Goal: Task Accomplishment & Management: Manage account settings

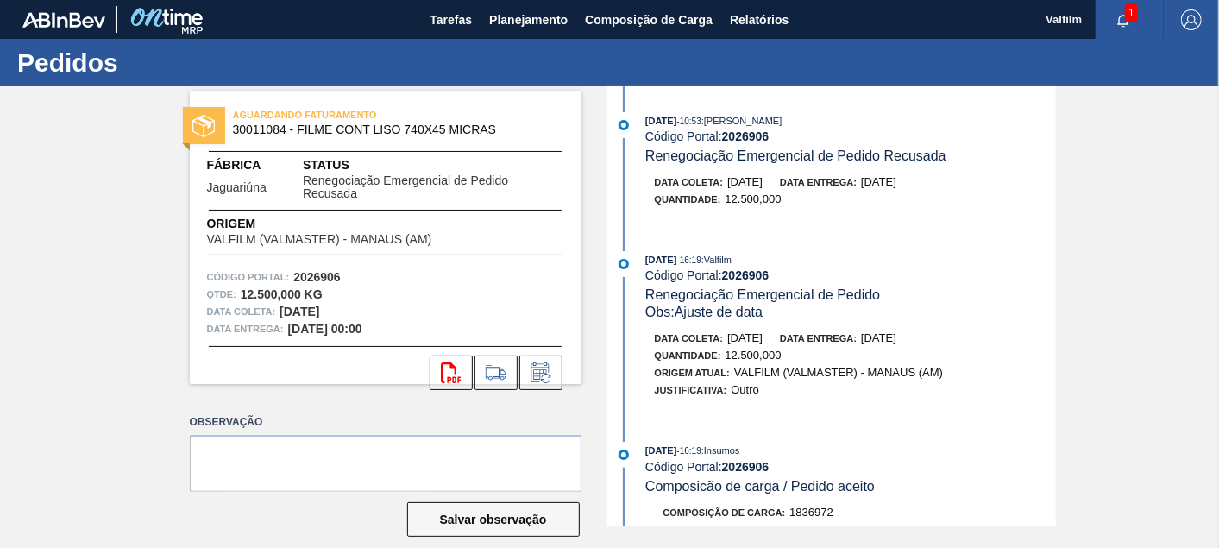
click at [746, 141] on strong "2026906" at bounding box center [745, 136] width 47 height 14
copy strong "2026906"
click at [537, 374] on icon at bounding box center [541, 372] width 28 height 21
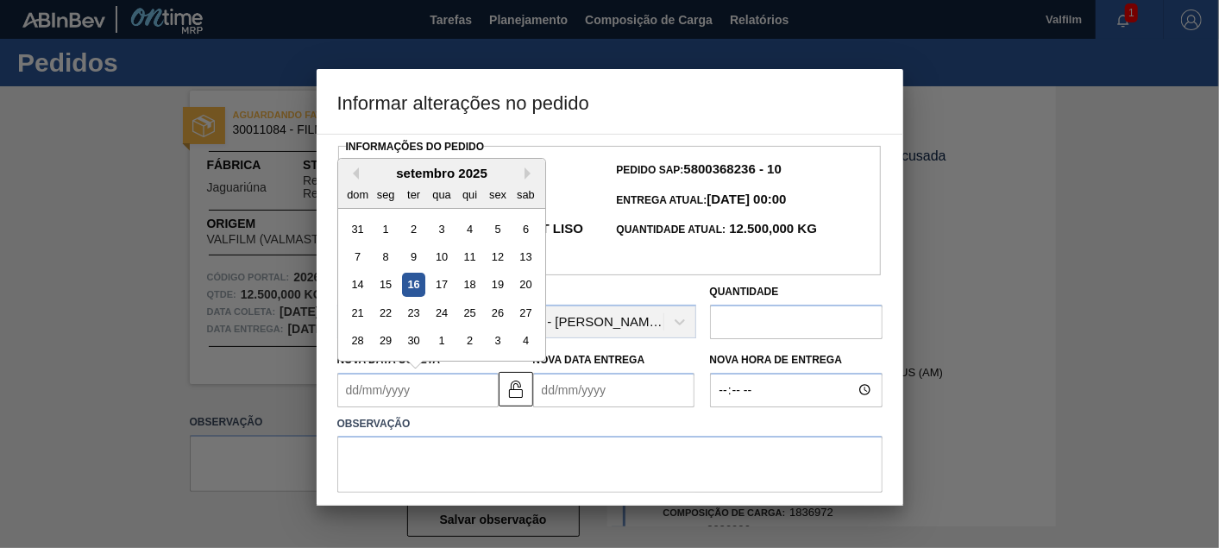
click at [458, 393] on Coleta2026906 "Nova Data Coleta" at bounding box center [417, 390] width 161 height 35
click at [532, 177] on button "Next Month" at bounding box center [531, 173] width 12 height 12
click at [495, 287] on div "17" at bounding box center [497, 284] width 23 height 23
type Coleta2026906 "17/10/2025"
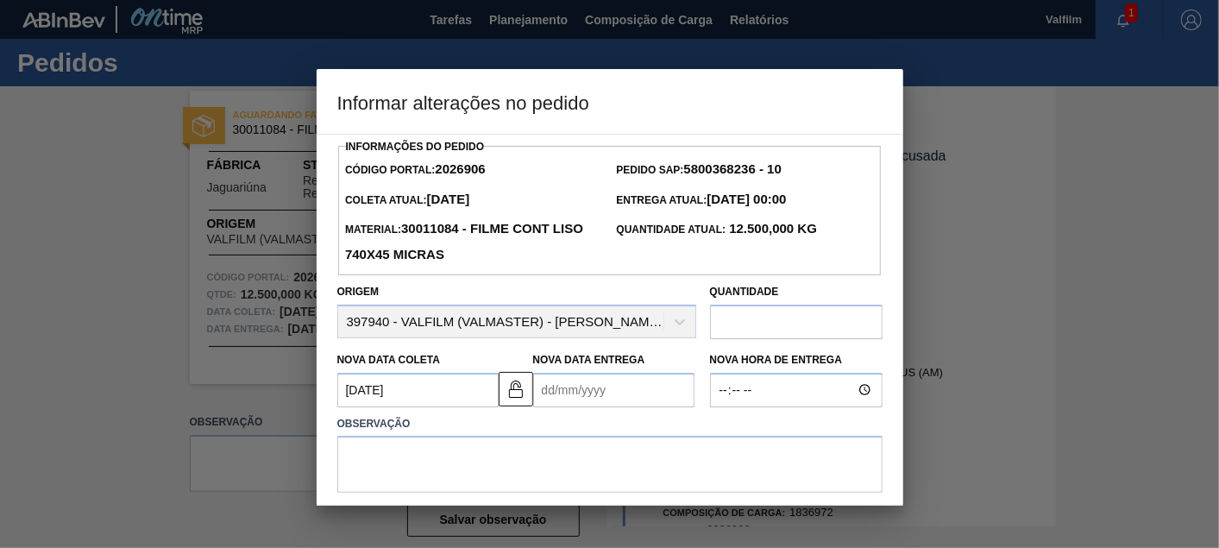
click at [591, 371] on div "Nova Data Entrega" at bounding box center [613, 378] width 161 height 60
click at [633, 372] on div "Nova Data Entrega" at bounding box center [613, 378] width 161 height 60
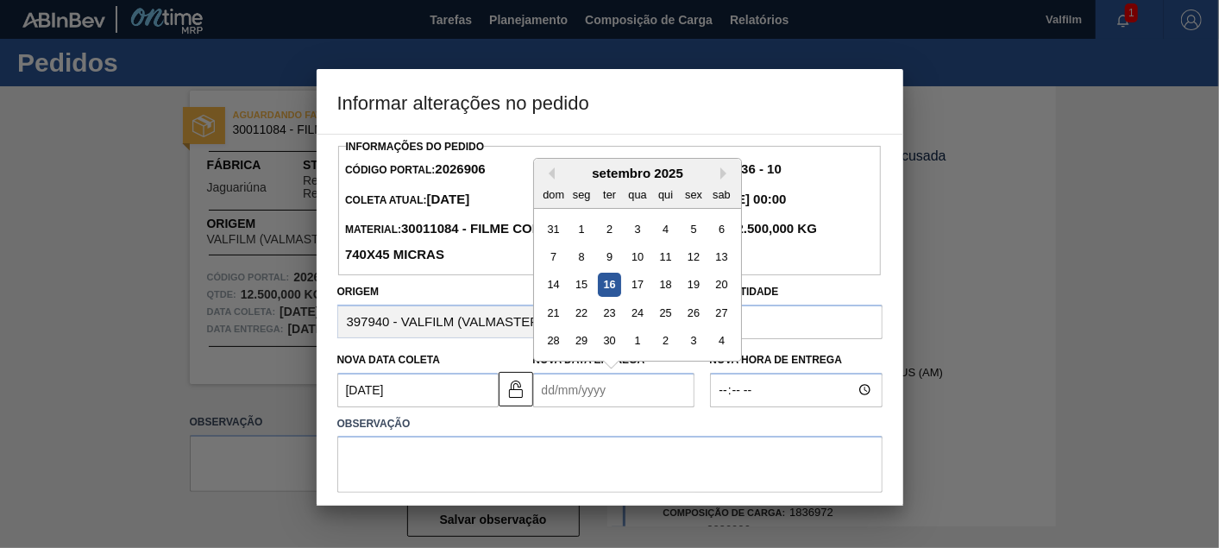
click at [628, 388] on Entrega2026906 "Nova Data Entrega" at bounding box center [613, 390] width 161 height 35
click at [726, 174] on button "Next Month" at bounding box center [727, 173] width 12 height 12
click at [582, 314] on div "17" at bounding box center [581, 312] width 23 height 23
type Entrega2026906 "17/11/2025"
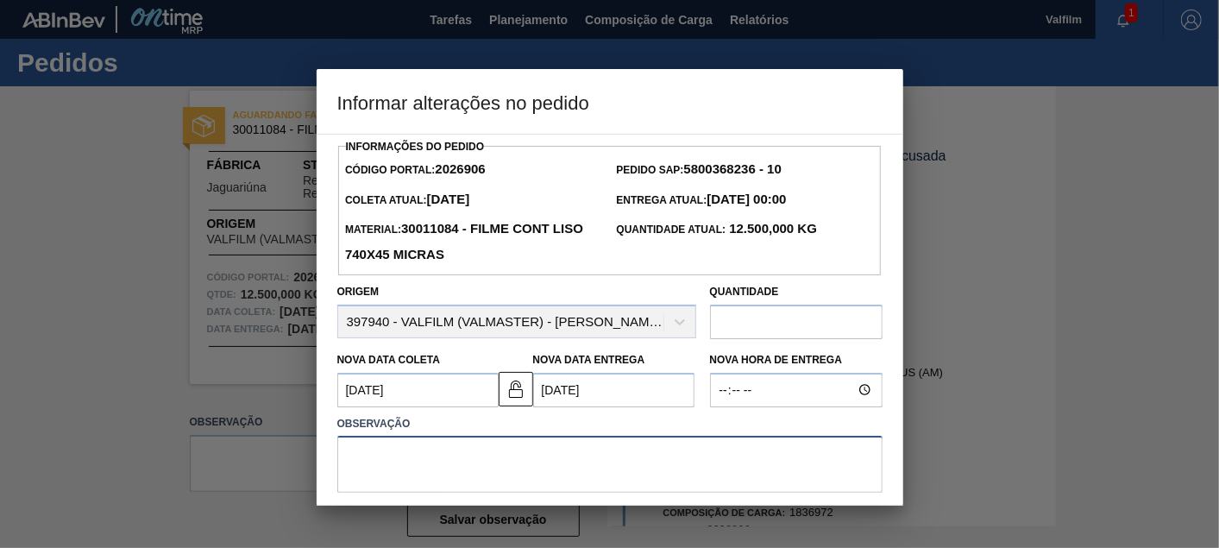
click at [578, 444] on textarea at bounding box center [609, 464] width 545 height 57
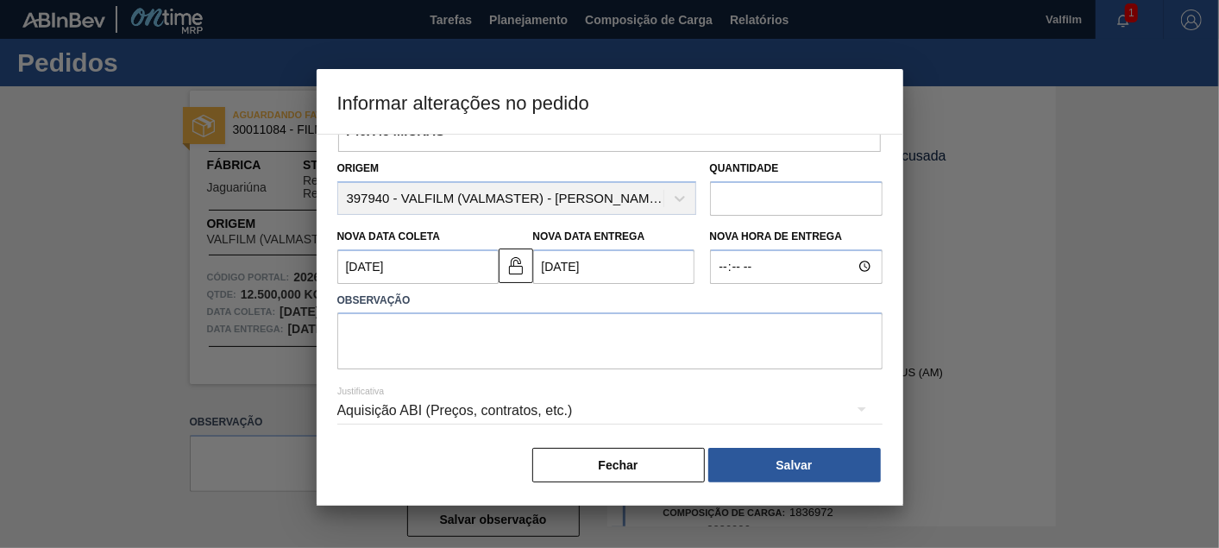
click at [574, 406] on div "Aquisição ABI (Preços, contratos, etc.)" at bounding box center [609, 411] width 545 height 48
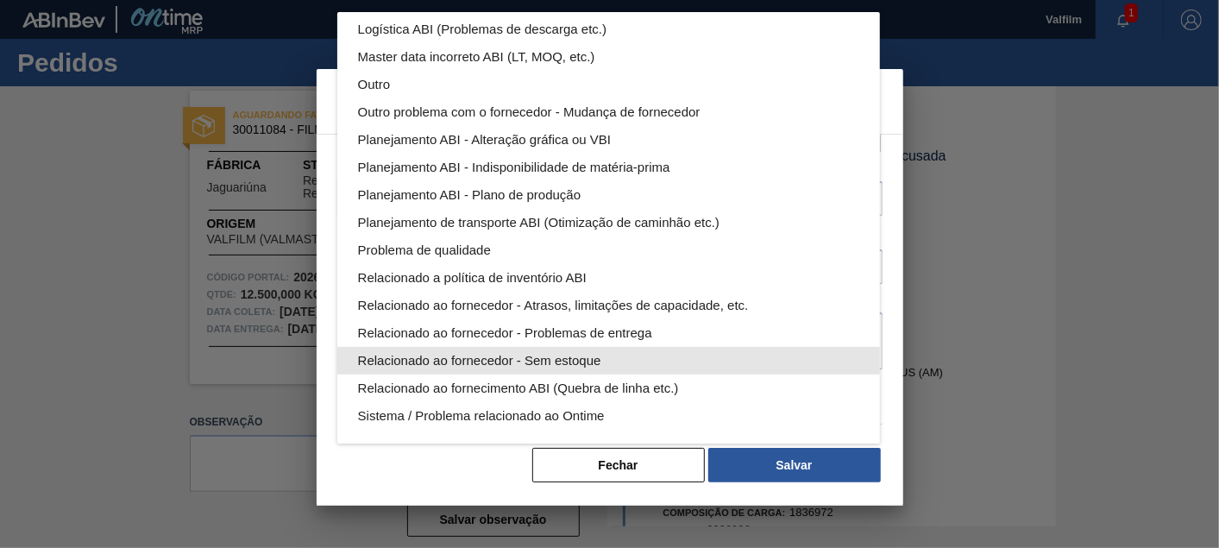
click at [545, 361] on div "Relacionado ao fornecedor - Sem estoque" at bounding box center [608, 361] width 501 height 28
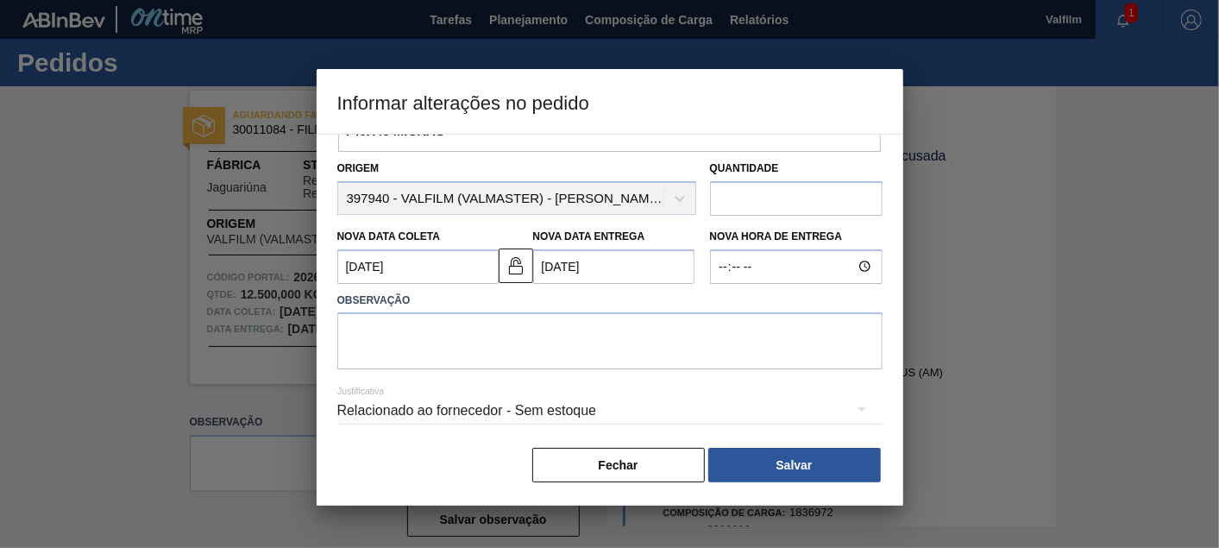
scroll to position [24, 0]
click at [480, 340] on textarea at bounding box center [609, 340] width 545 height 57
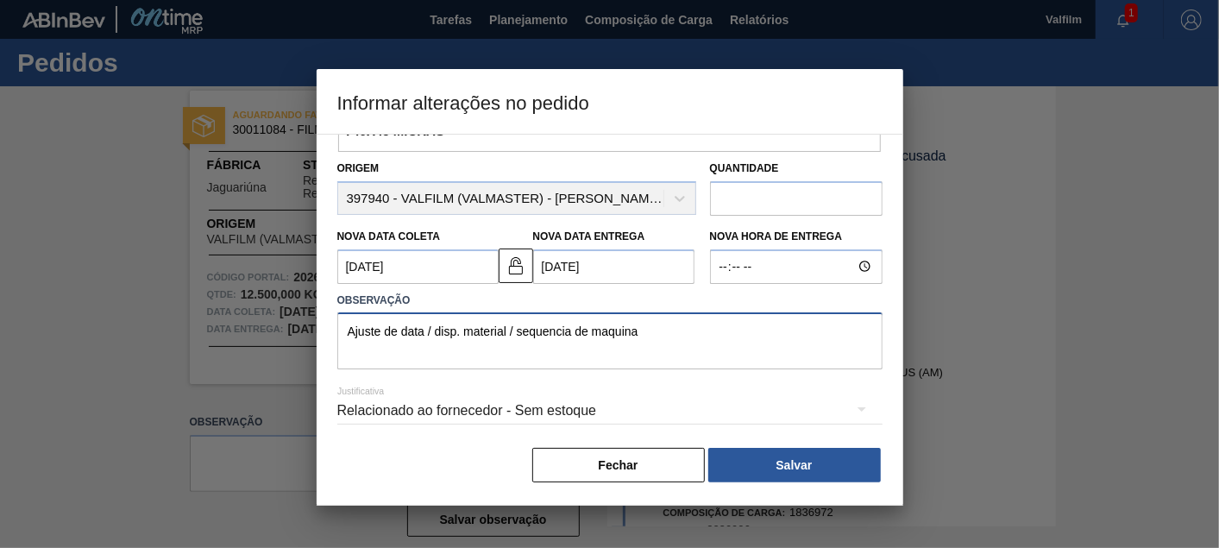
drag, startPoint x: 734, startPoint y: 332, endPoint x: 167, endPoint y: 301, distance: 567.0
click at [167, 301] on div "Informar alterações no pedido Informações do Pedido Código Portal: 2026906 Pedi…" at bounding box center [609, 274] width 1219 height 548
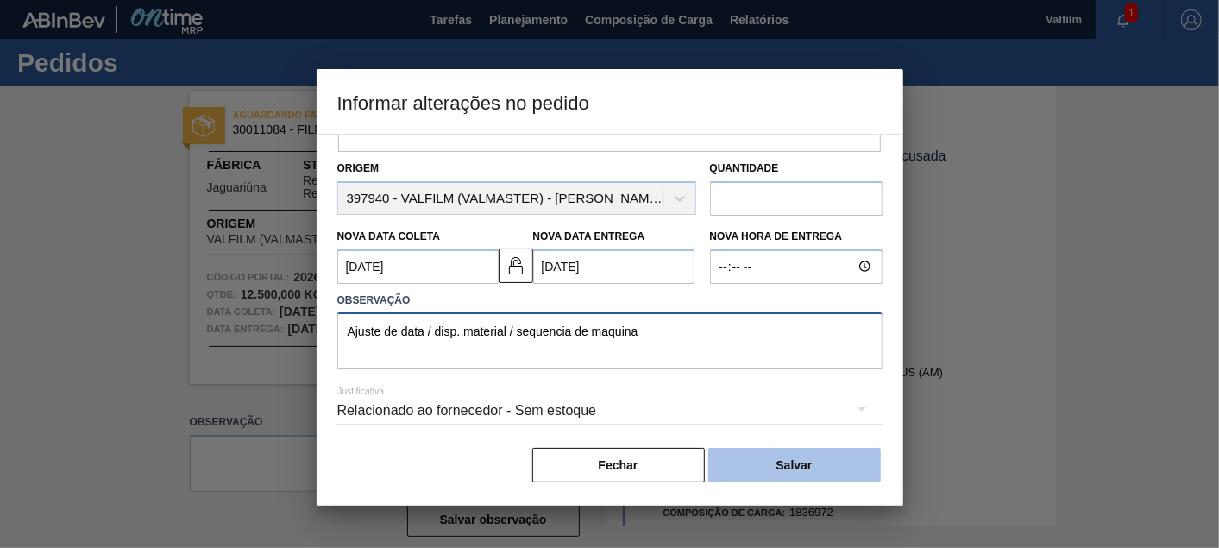
type textarea "Ajuste de data / disp. material / sequencia de maquina"
click at [798, 470] on button "Salvar" at bounding box center [795, 465] width 173 height 35
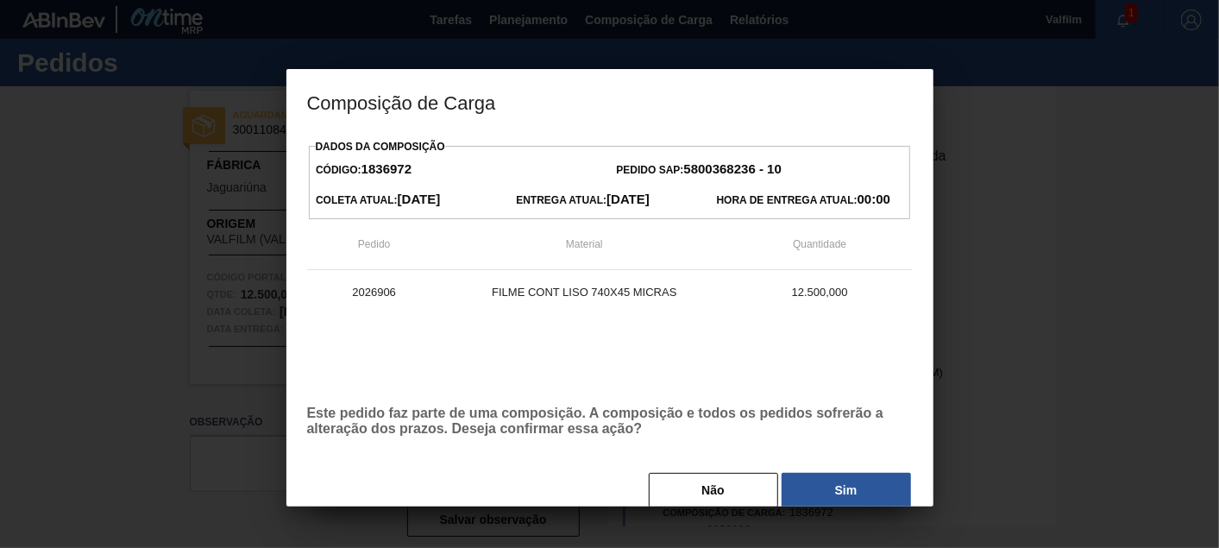
click at [803, 468] on div "Dados da Composição Código: 1836972 Pedido SAP: 5800368236 - 10 Coleta Atual: 0…" at bounding box center [610, 322] width 606 height 375
click at [808, 476] on button "Sim" at bounding box center [846, 490] width 129 height 35
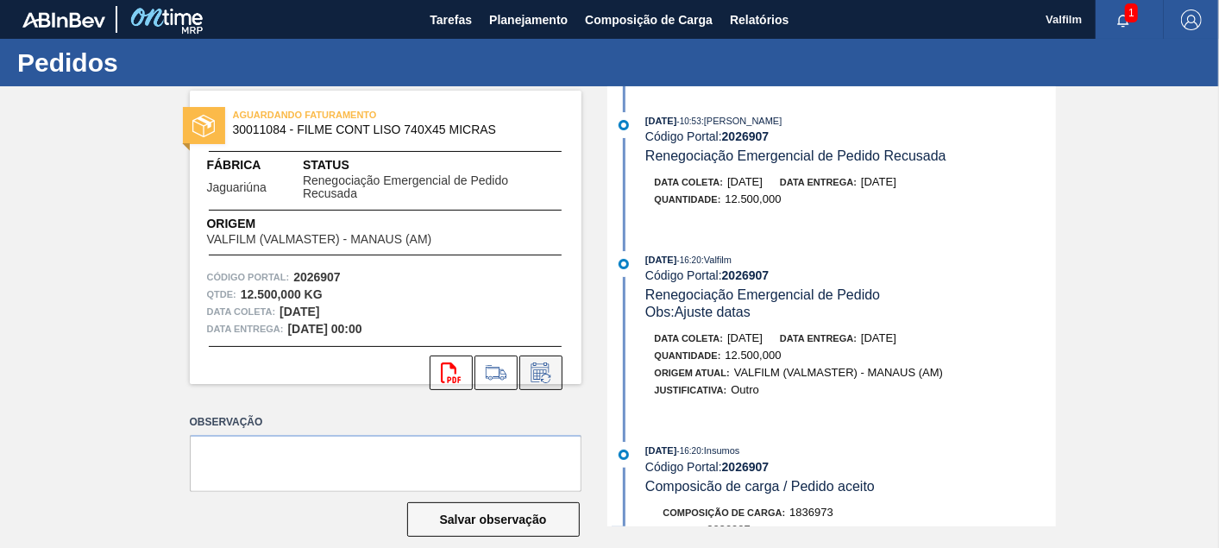
click at [537, 368] on icon at bounding box center [541, 372] width 28 height 21
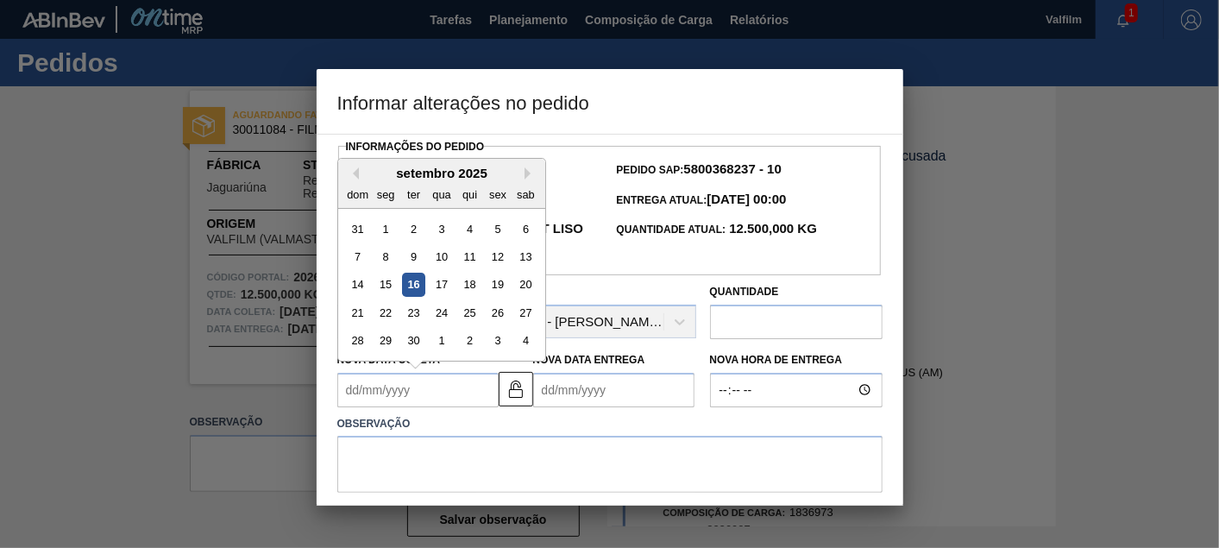
click at [448, 399] on Coleta2026907 "Nova Data Coleta" at bounding box center [417, 390] width 161 height 35
type Coleta2026907 "17/10/2025"
type Entrega2026907 "17/11/2025"
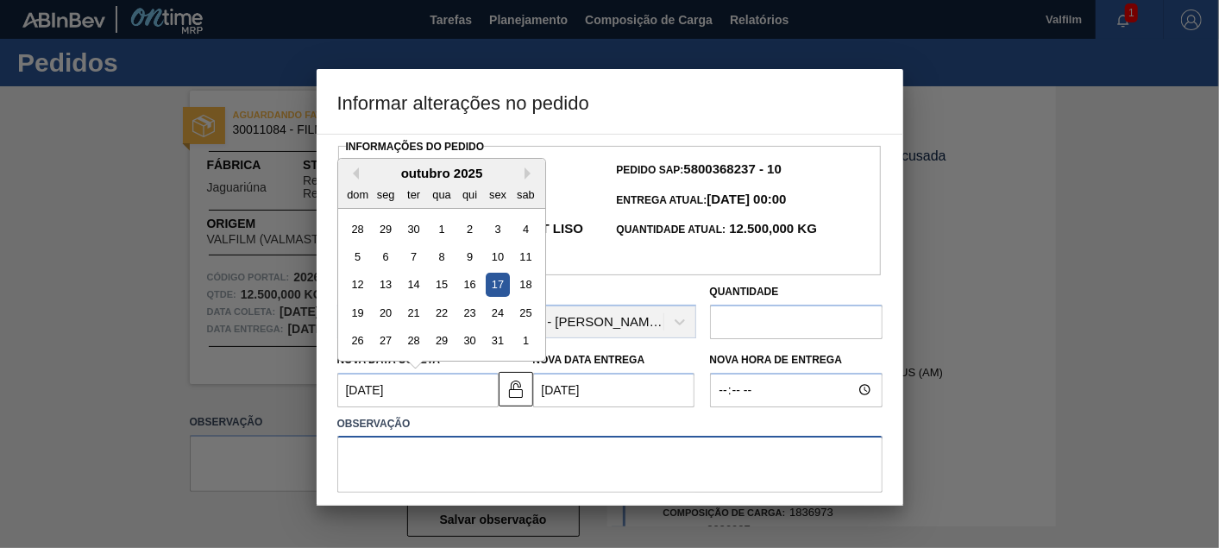
click at [470, 451] on textarea at bounding box center [609, 464] width 545 height 57
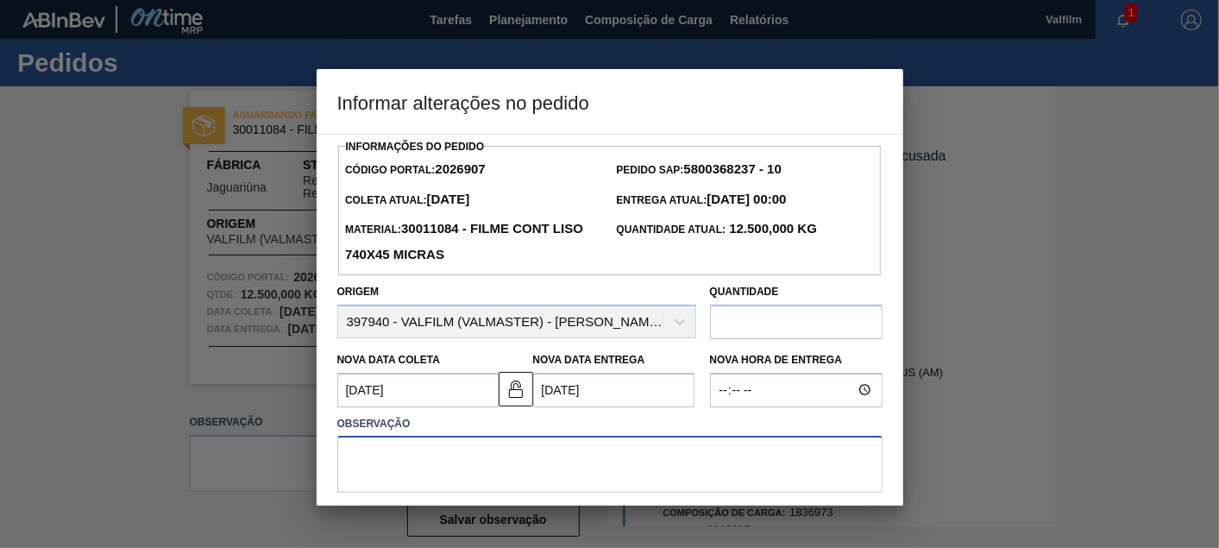
paste textarea "Ajuste de data / disp. material / sequencia de maquina"
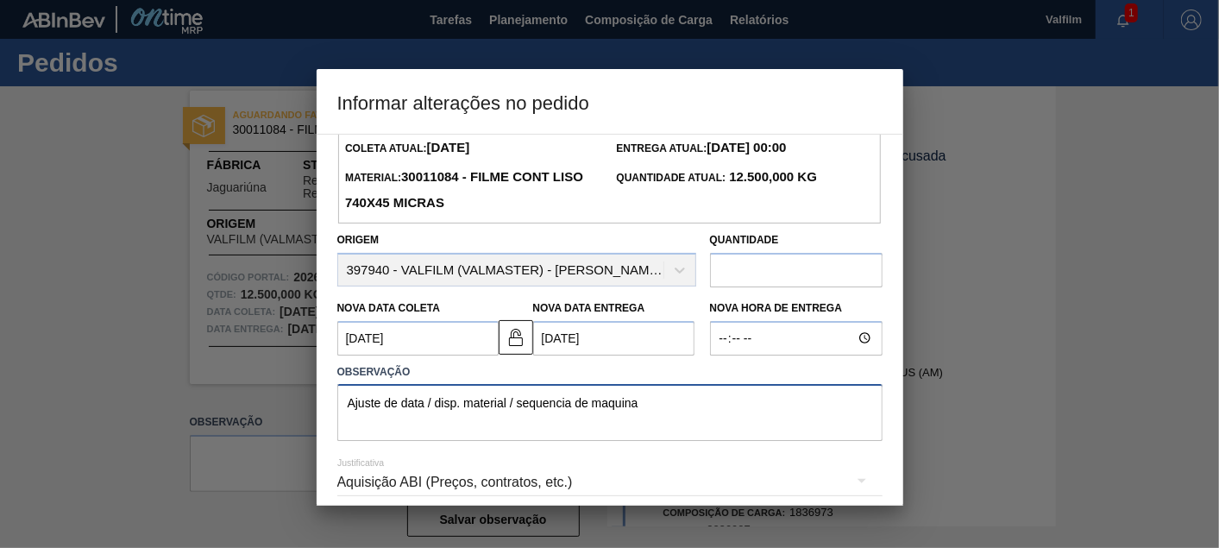
scroll to position [124, 0]
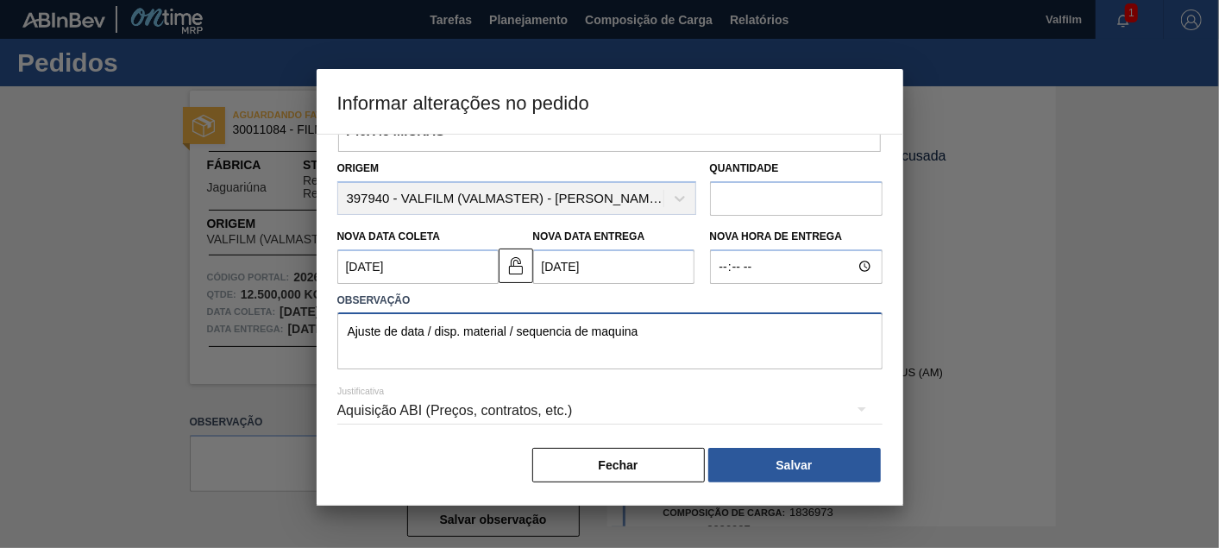
type textarea "Ajuste de data / disp. material / sequencia de maquina"
click at [495, 406] on div "Aquisição ABI (Preços, contratos, etc.)" at bounding box center [609, 411] width 545 height 48
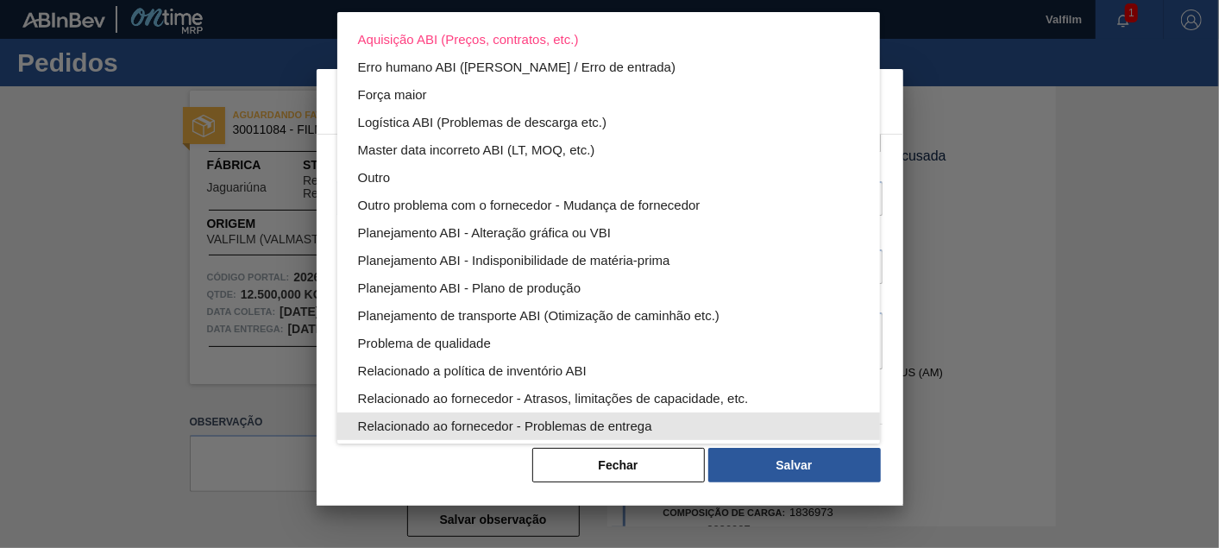
scroll to position [93, 0]
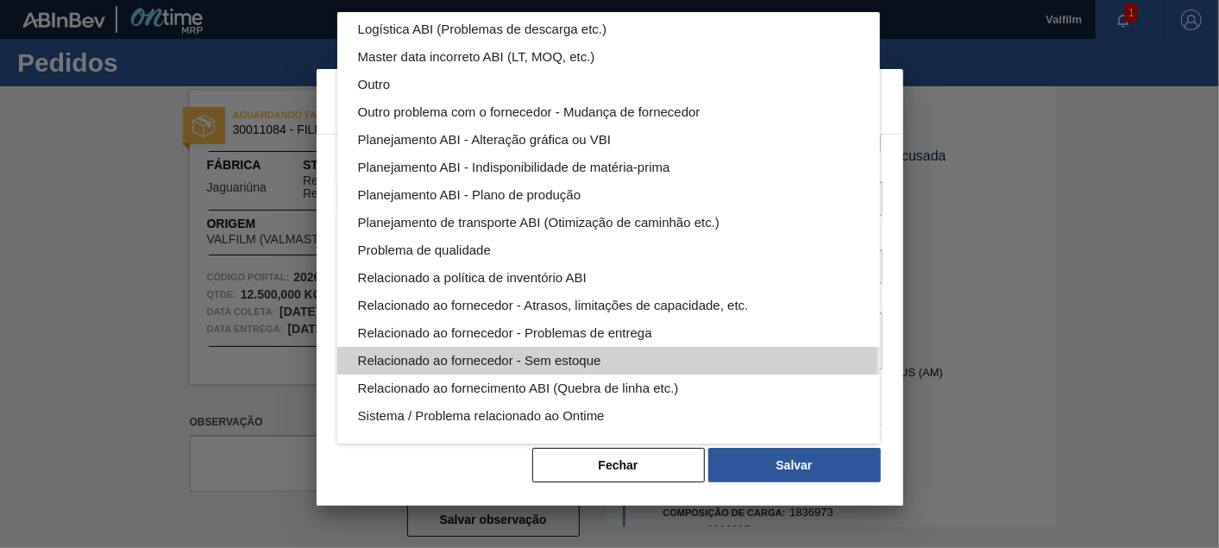
click at [554, 360] on div "Relacionado ao fornecedor - Sem estoque" at bounding box center [608, 361] width 501 height 28
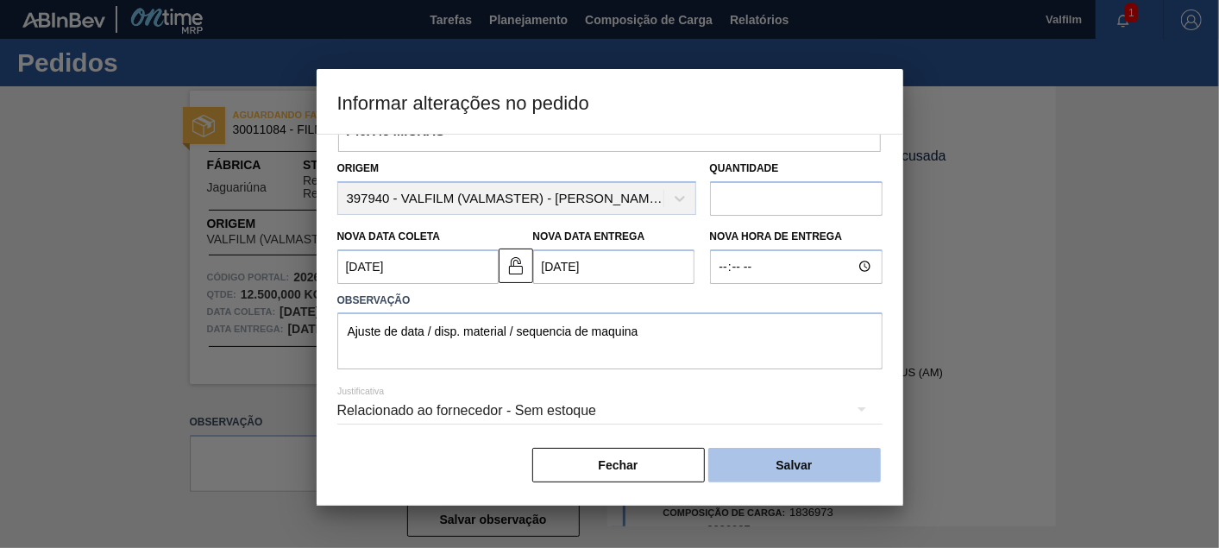
click at [830, 473] on button "Salvar" at bounding box center [795, 465] width 173 height 35
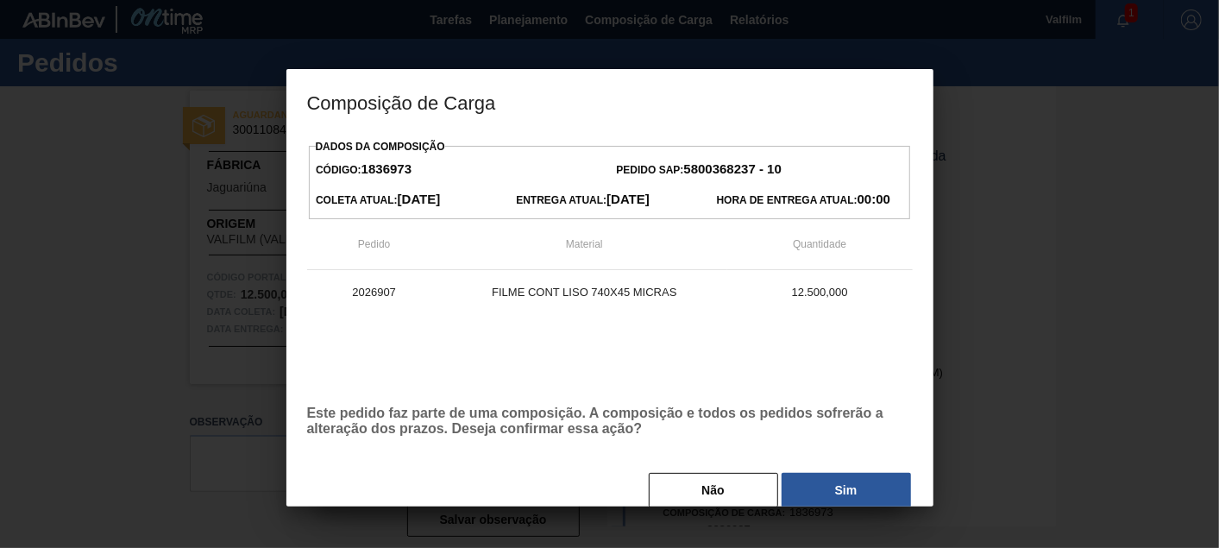
click at [840, 460] on div "Dados da Composição Código: 1836973 Pedido SAP: 5800368237 - 10 Coleta Atual: 0…" at bounding box center [610, 322] width 606 height 375
click at [840, 478] on button "Sim" at bounding box center [846, 490] width 129 height 35
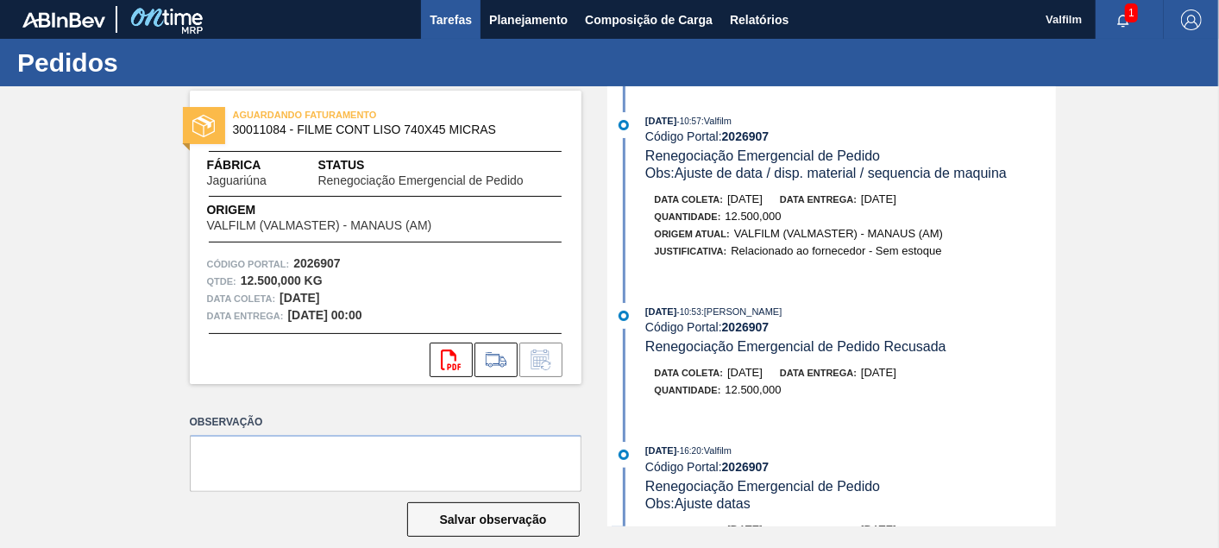
click at [459, 24] on span "Tarefas" at bounding box center [451, 19] width 42 height 21
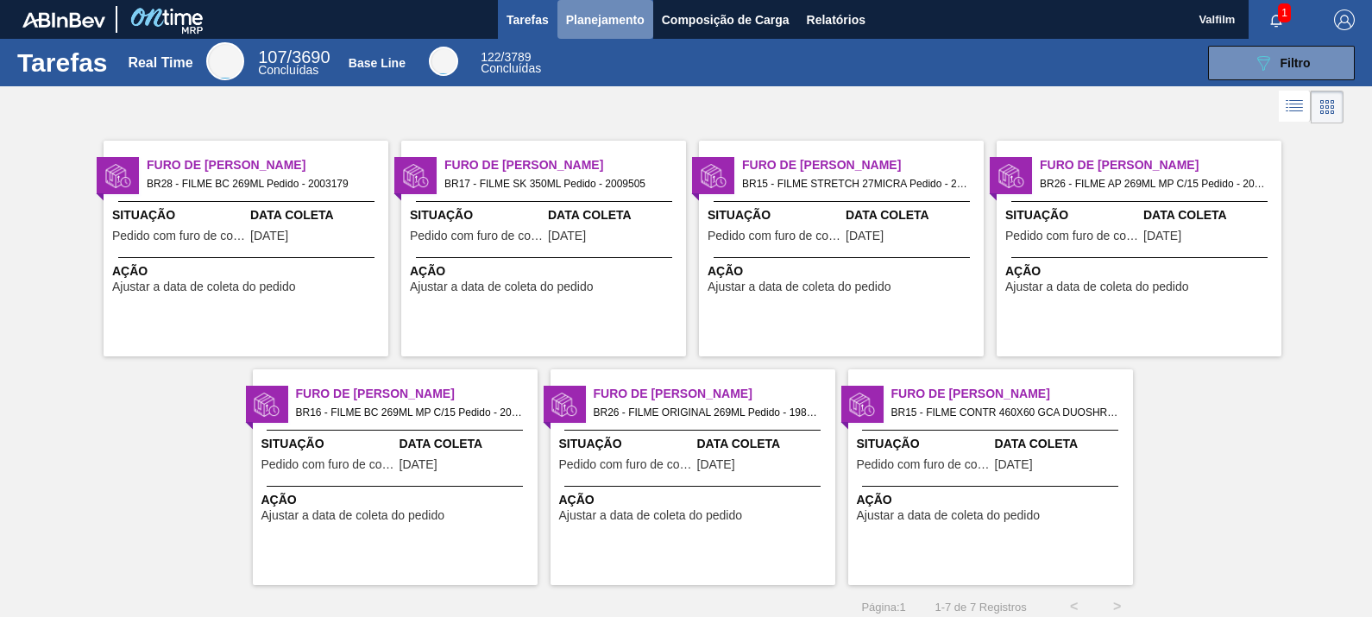
click at [606, 32] on button "Planejamento" at bounding box center [606, 19] width 96 height 39
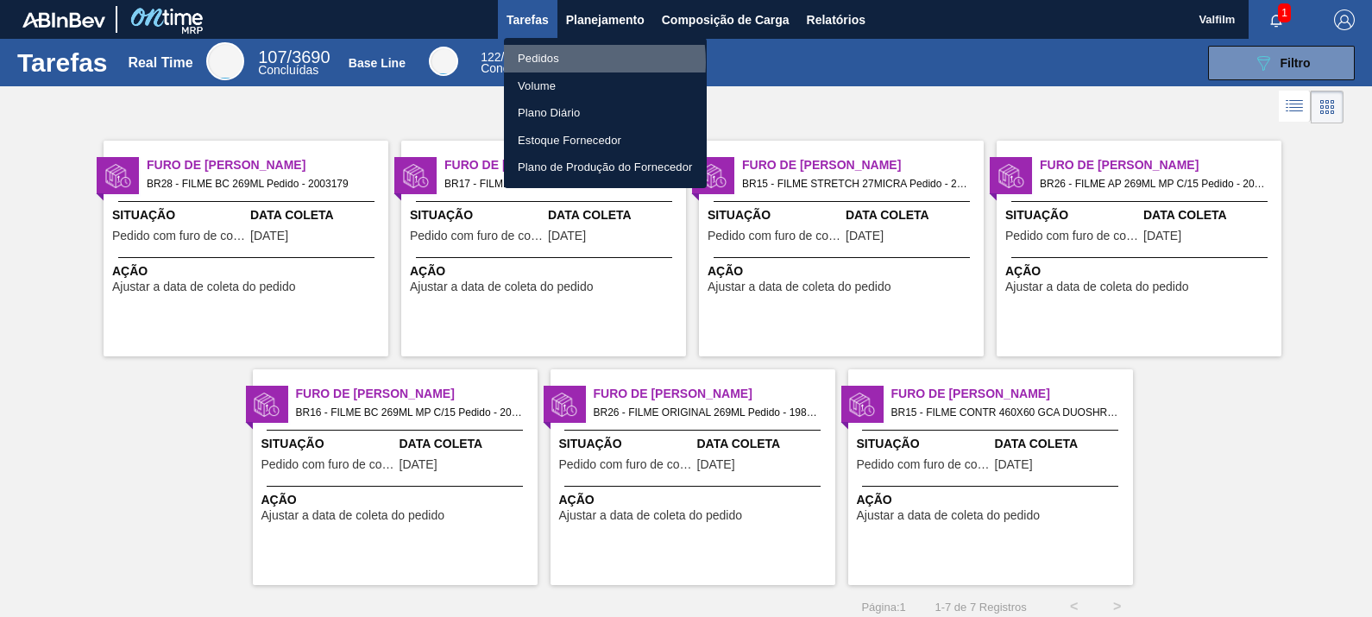
click at [566, 62] on li "Pedidos" at bounding box center [605, 59] width 203 height 28
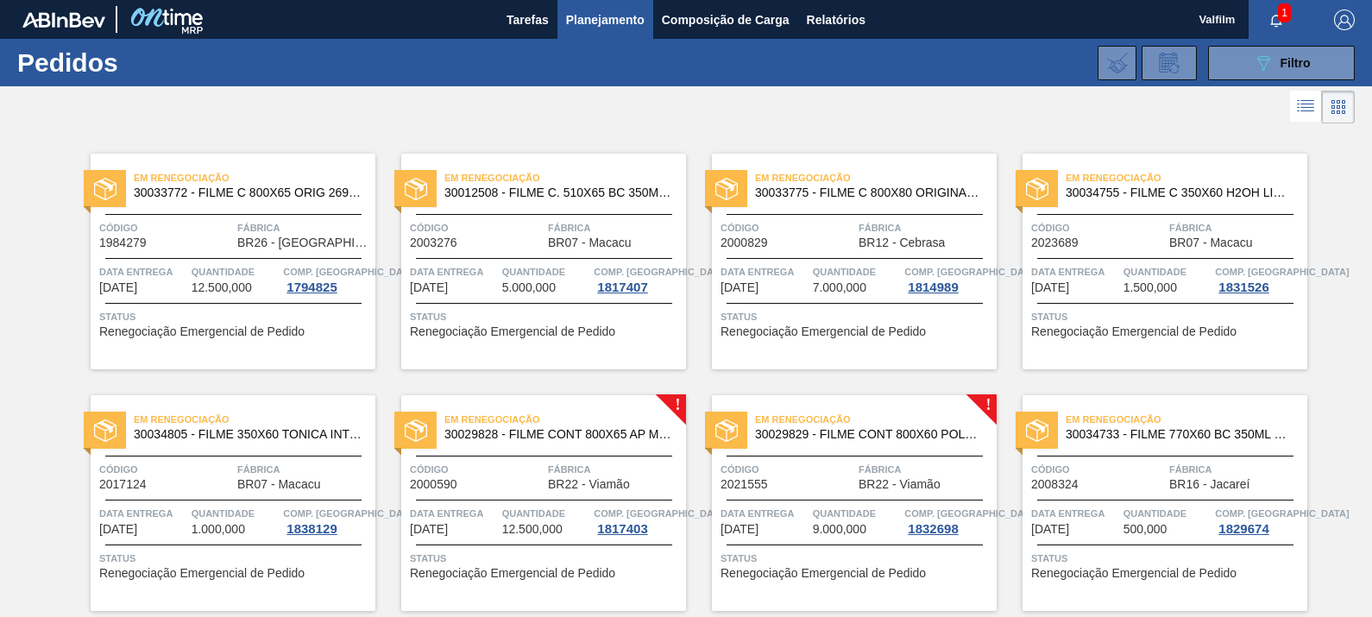
click at [623, 430] on span "30029828 - FILME CONT 800X65 AP MP 473 C12 429" at bounding box center [558, 434] width 228 height 13
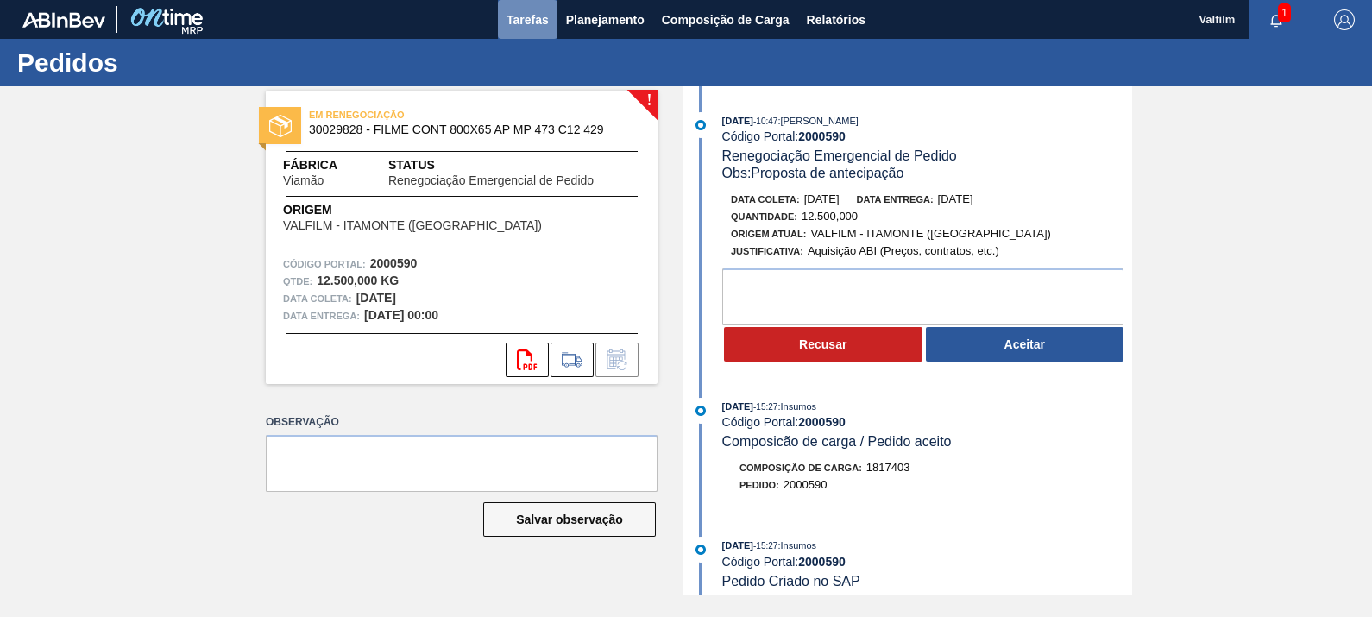
click at [537, 13] on span "Tarefas" at bounding box center [528, 19] width 42 height 21
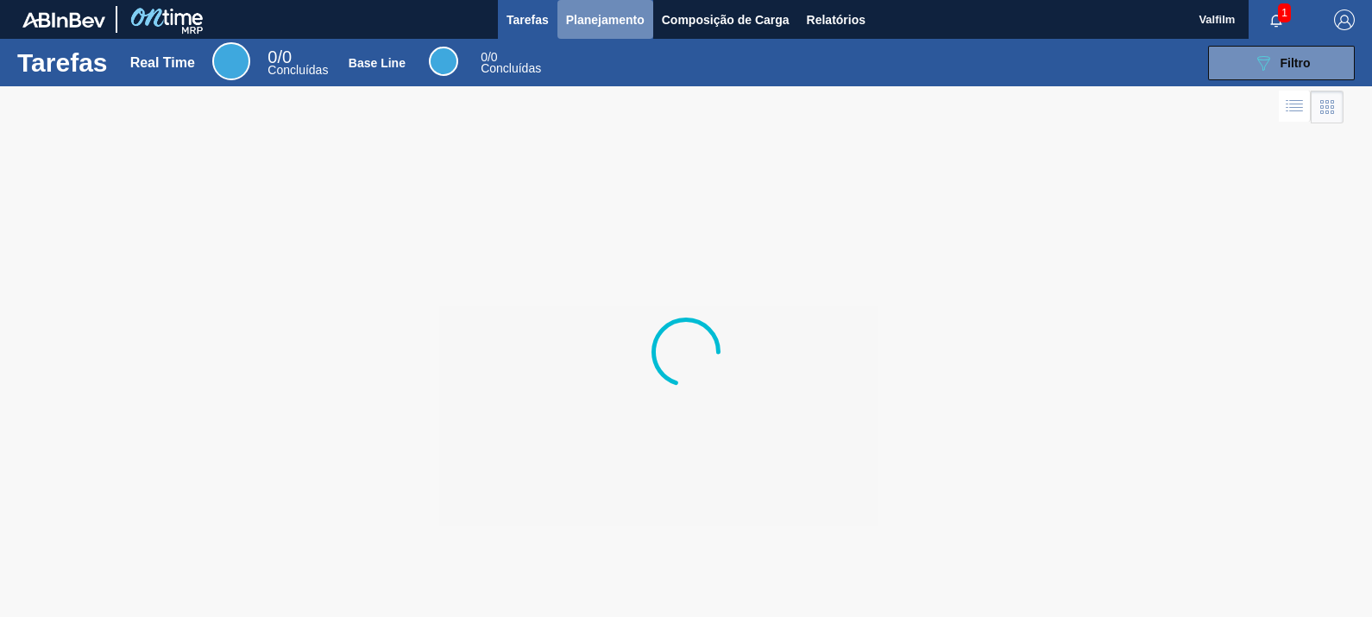
click at [599, 18] on span "Planejamento" at bounding box center [605, 19] width 79 height 21
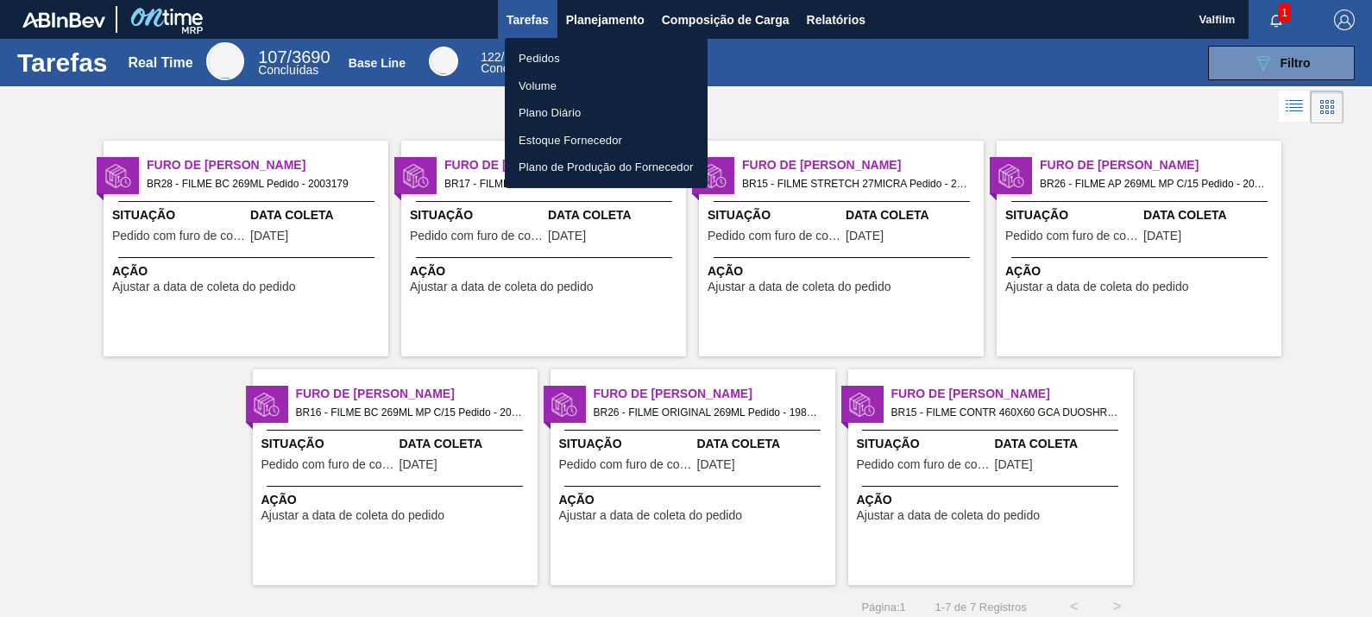
click at [561, 85] on li "Volume" at bounding box center [606, 86] width 203 height 28
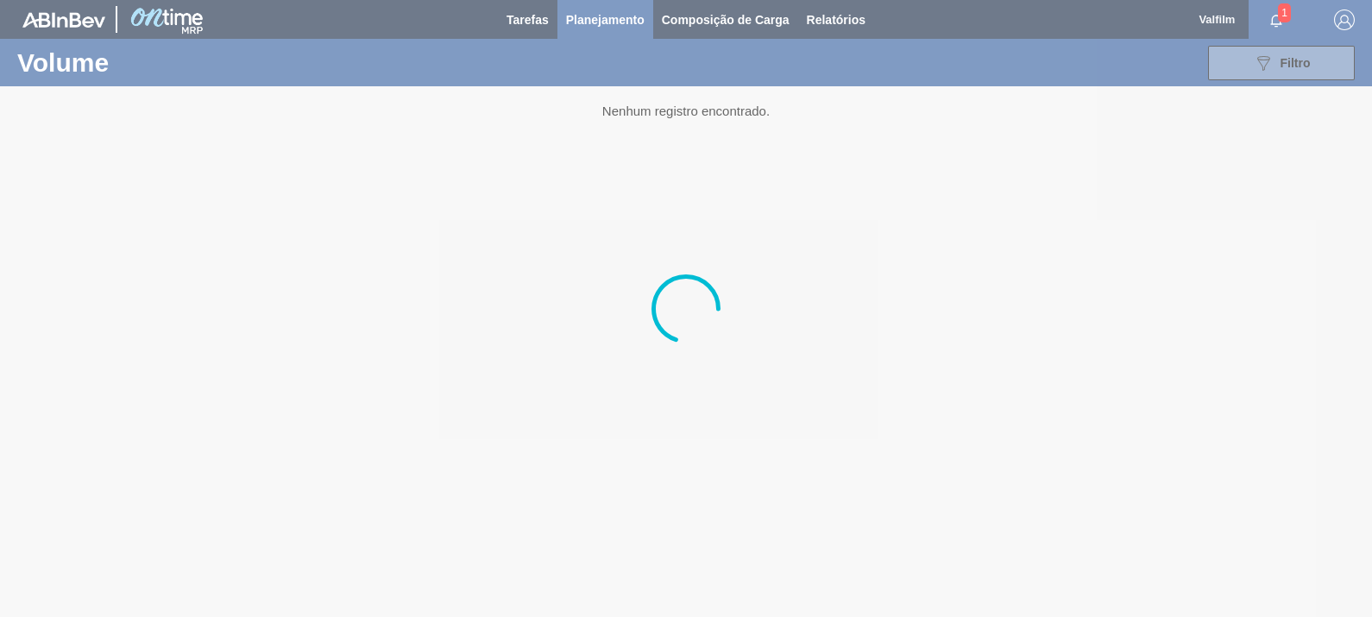
click at [600, 14] on div at bounding box center [686, 308] width 1372 height 617
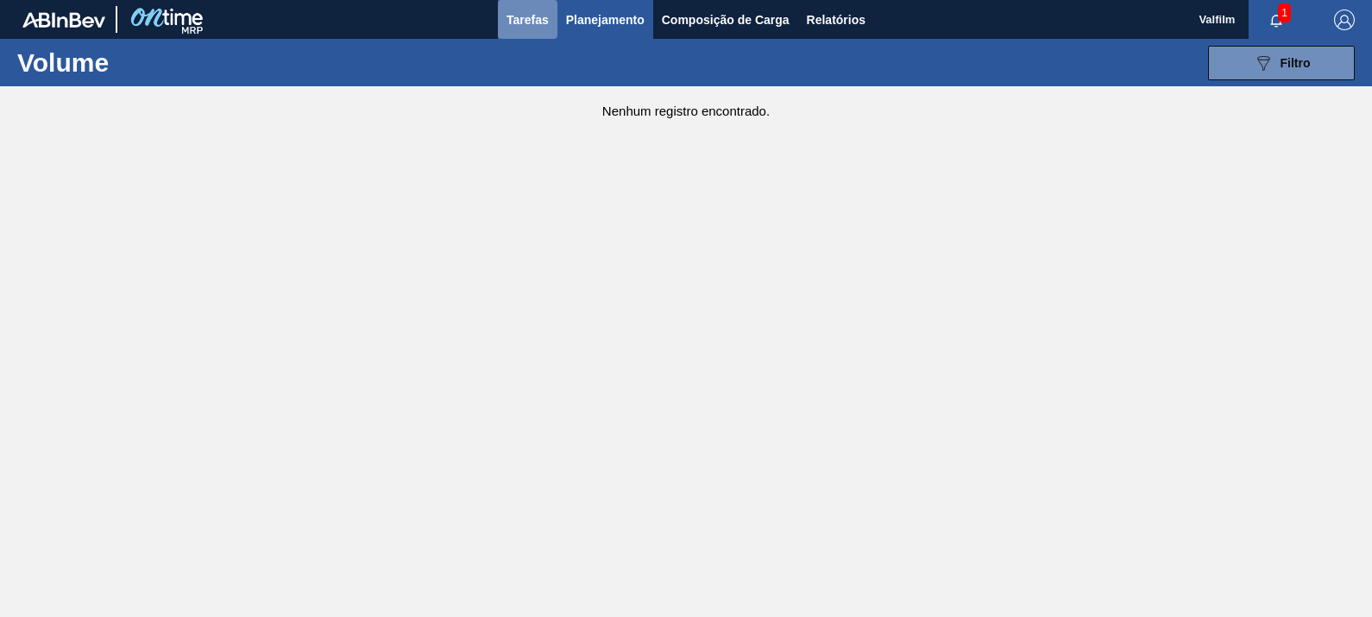
click at [524, 26] on span "Tarefas" at bounding box center [528, 19] width 42 height 21
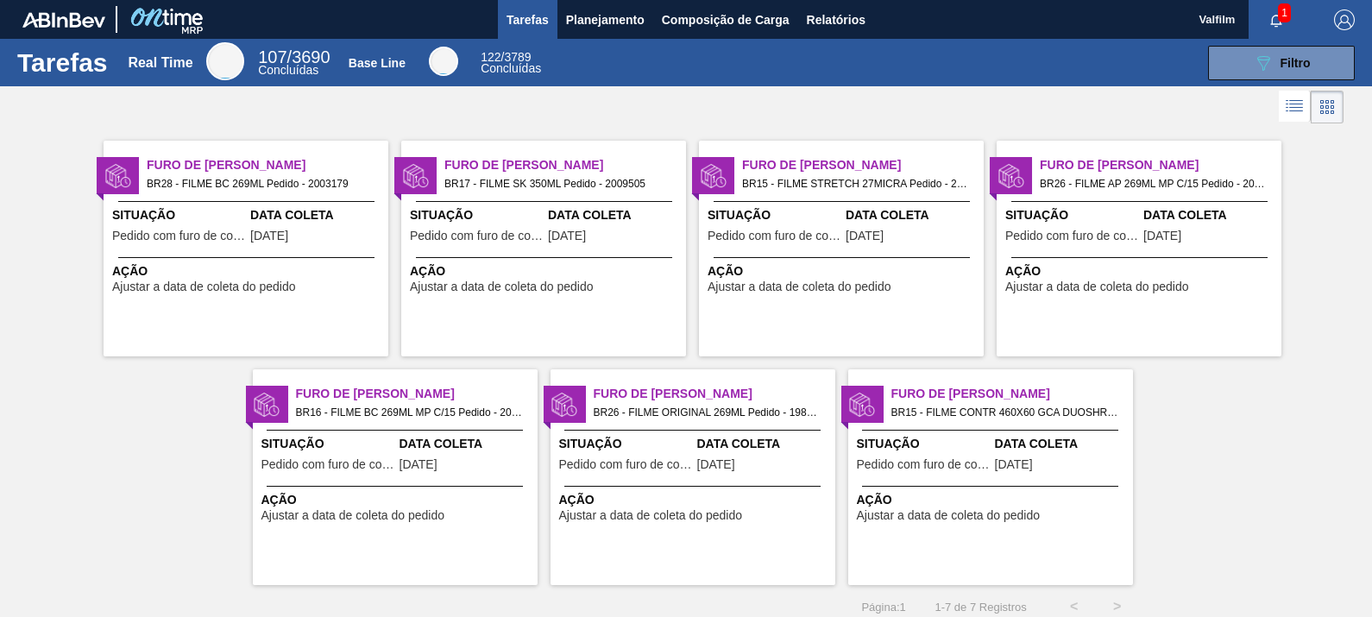
click at [582, 223] on span "Data Coleta" at bounding box center [615, 215] width 134 height 18
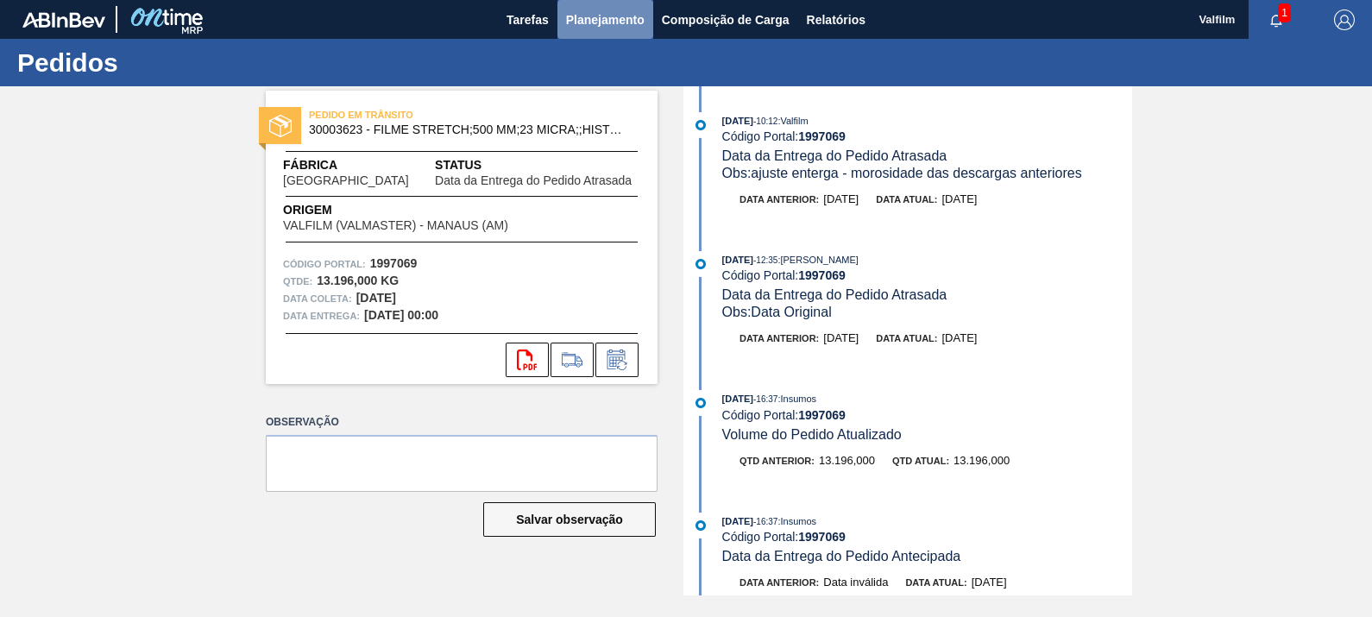
click at [601, 13] on span "Planejamento" at bounding box center [605, 19] width 79 height 21
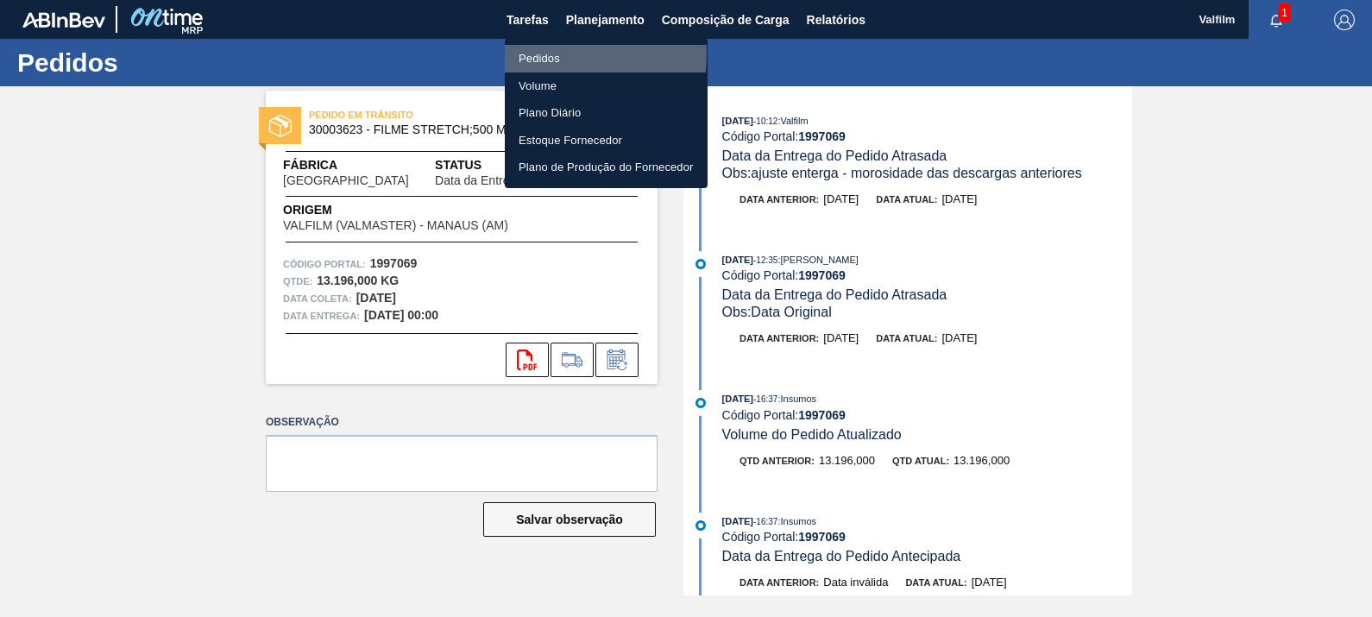
click at [545, 54] on li "Pedidos" at bounding box center [606, 59] width 203 height 28
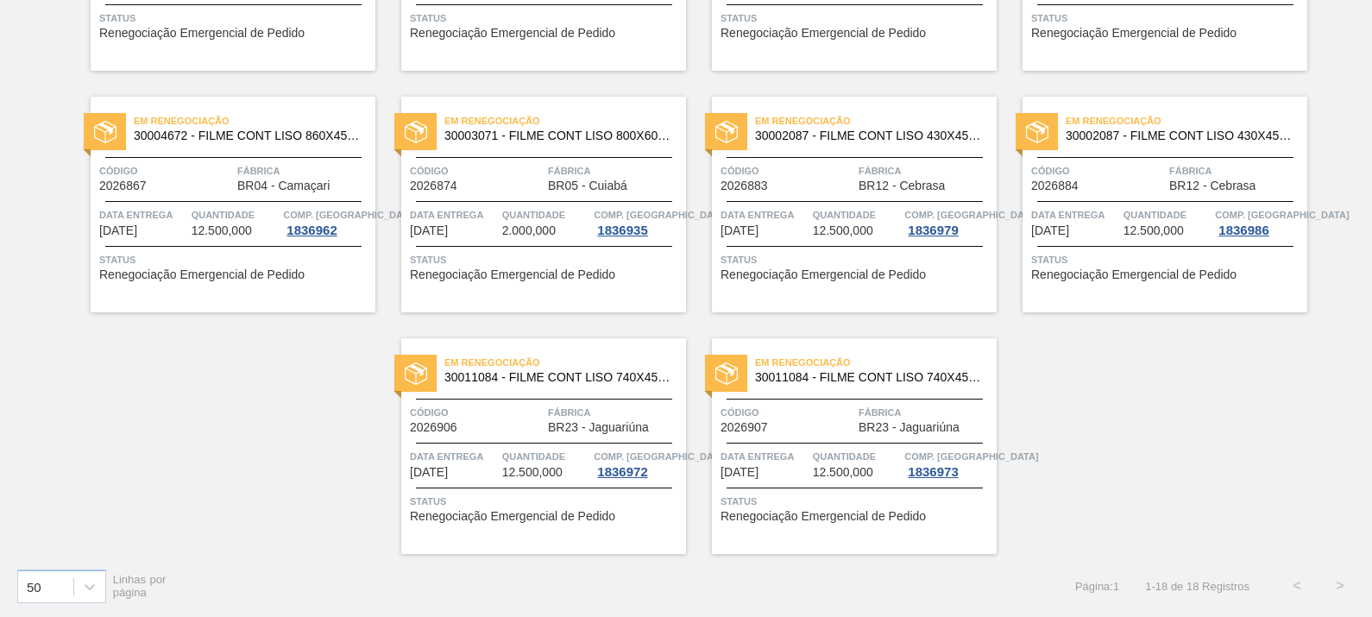
scroll to position [243, 0]
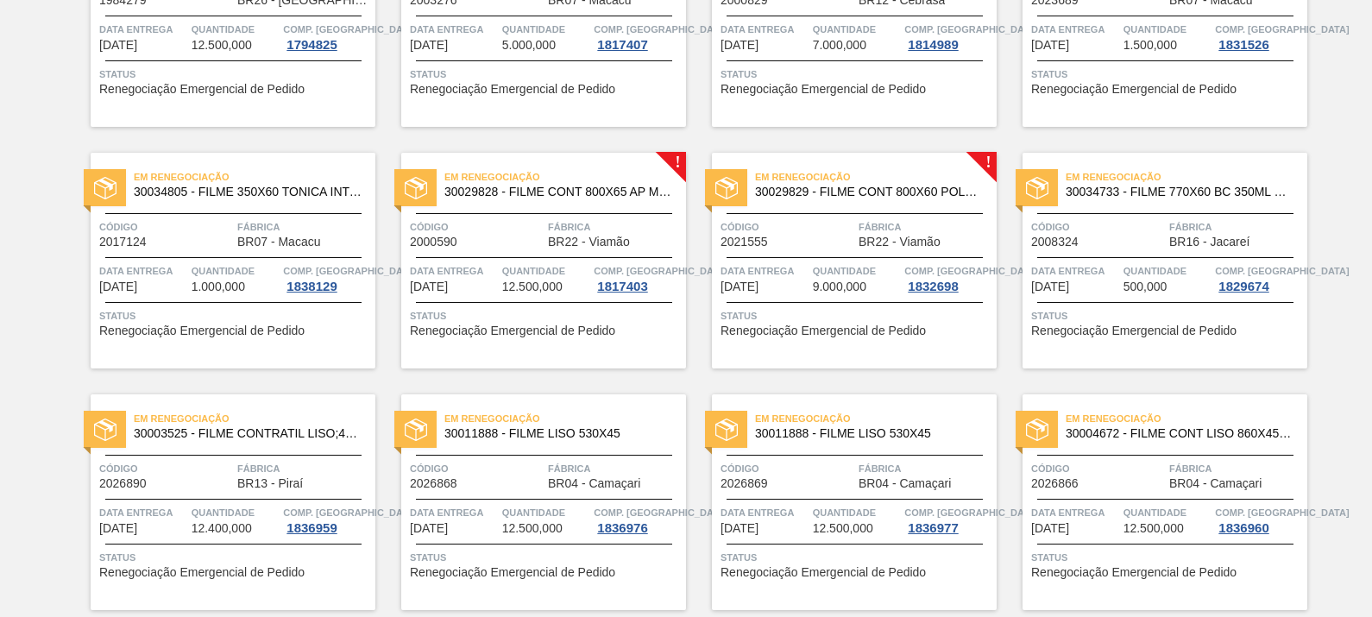
click at [859, 249] on div "Em renegociação 30029829 - FILME CONT 800X60 POLAR 473 C12 429 Código 2021555 F…" at bounding box center [854, 261] width 285 height 216
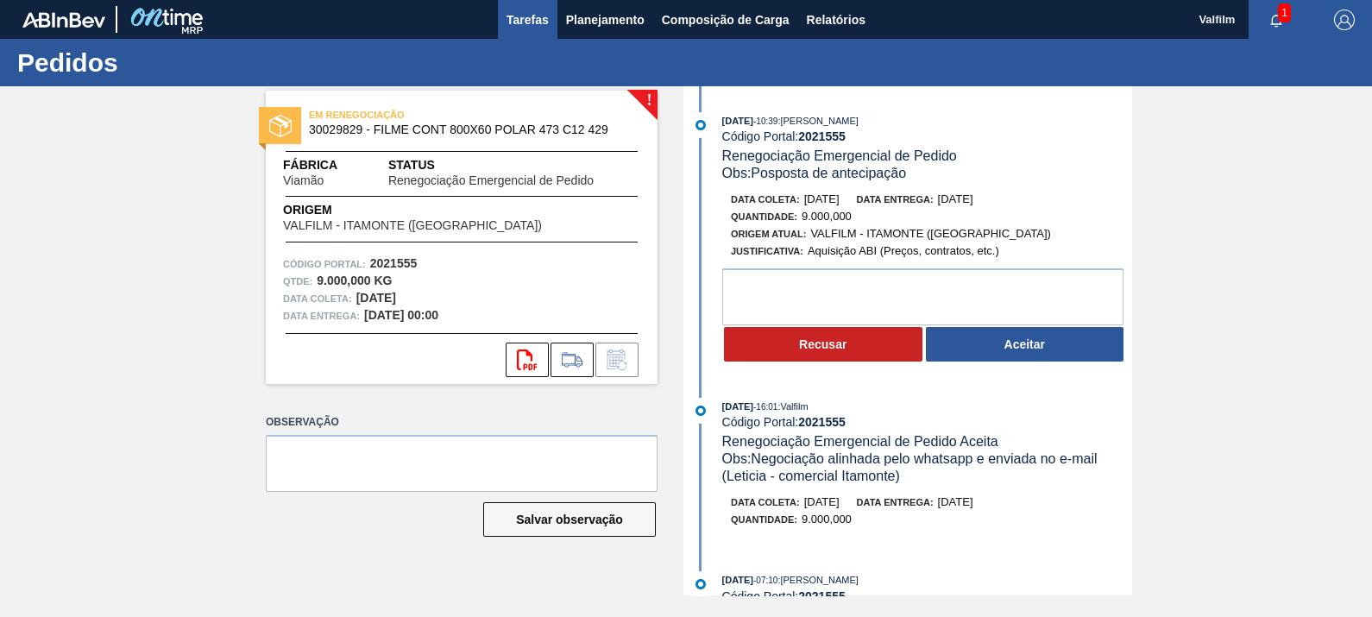
click at [540, 9] on span "Tarefas" at bounding box center [528, 19] width 42 height 21
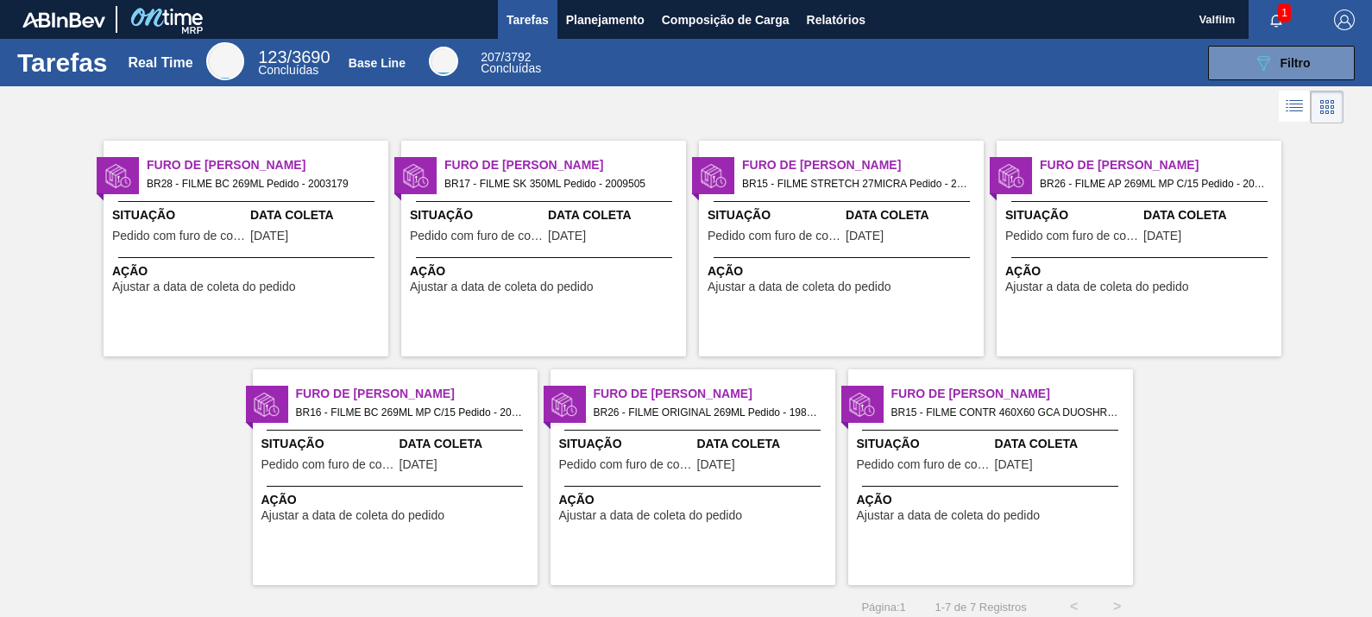
click at [566, 186] on span "BR17 - FILME SK 350ML Pedido - 2009505" at bounding box center [558, 183] width 228 height 19
